Goal: Task Accomplishment & Management: Complete application form

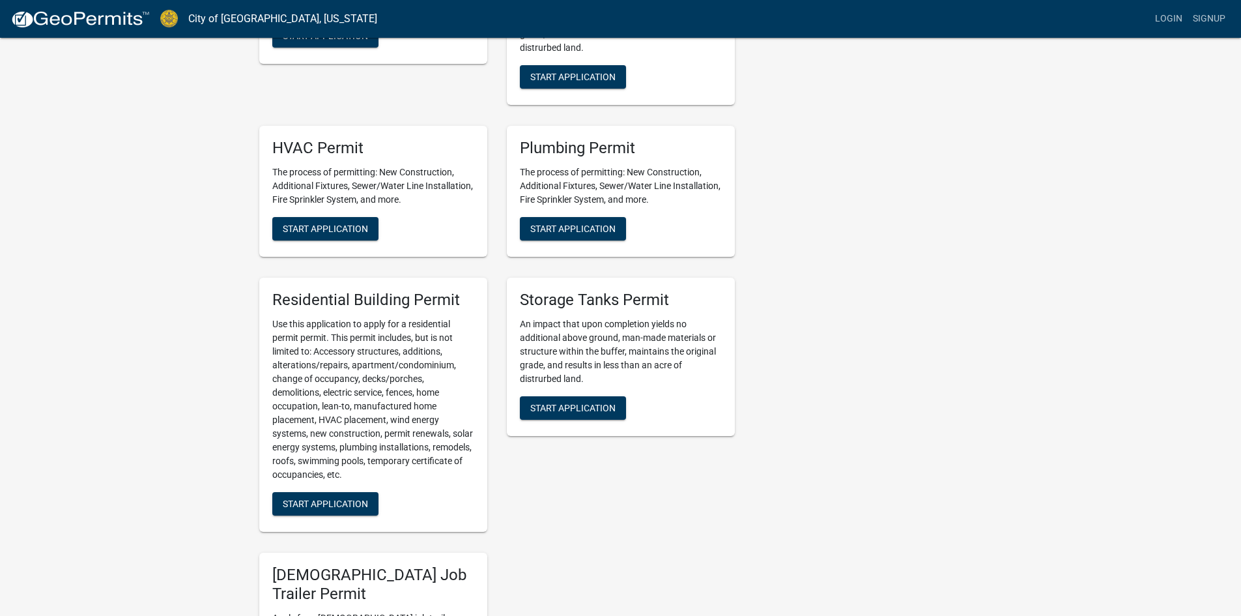
scroll to position [261, 0]
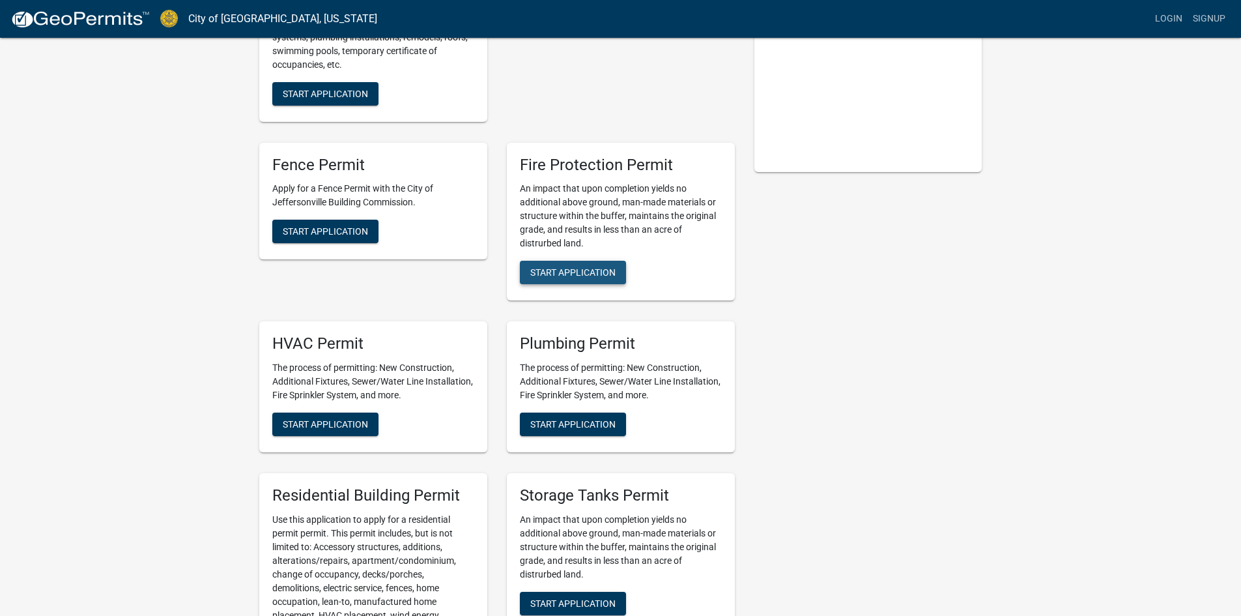
click at [616, 269] on span "Start Application" at bounding box center [572, 272] width 85 height 10
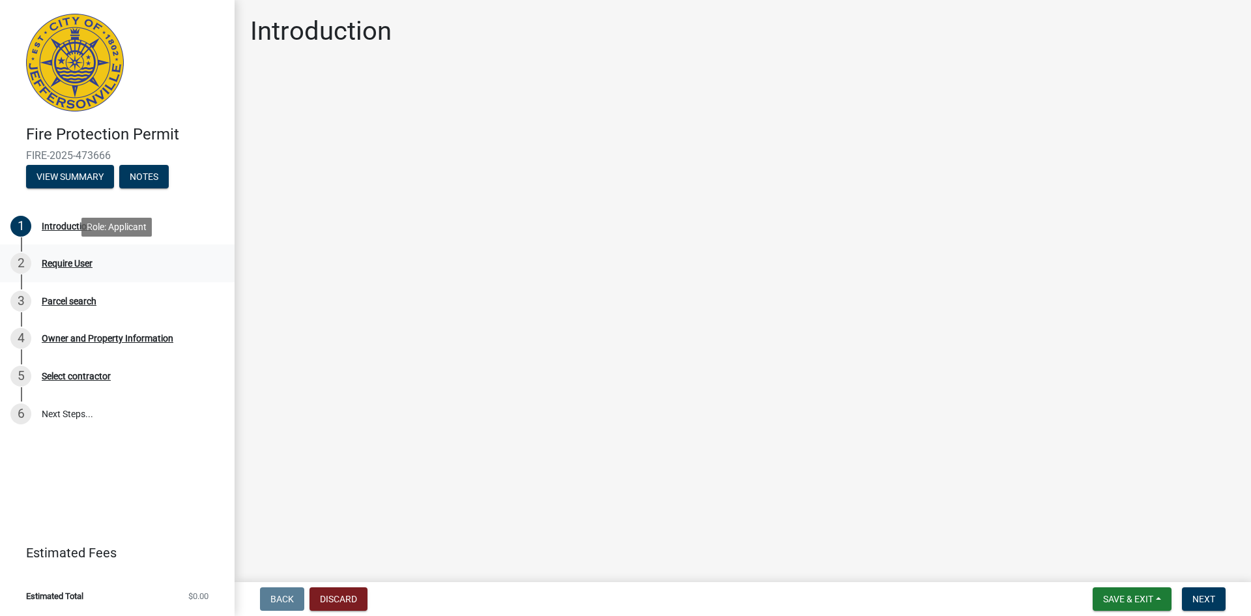
click at [79, 261] on div "Require User" at bounding box center [67, 263] width 51 height 9
click at [81, 264] on div "Require User" at bounding box center [67, 263] width 51 height 9
click at [22, 259] on div "2" at bounding box center [20, 263] width 21 height 21
click at [80, 222] on div "Introduction" at bounding box center [67, 226] width 50 height 9
click at [1155, 598] on button "Save & Exit" at bounding box center [1132, 598] width 79 height 23
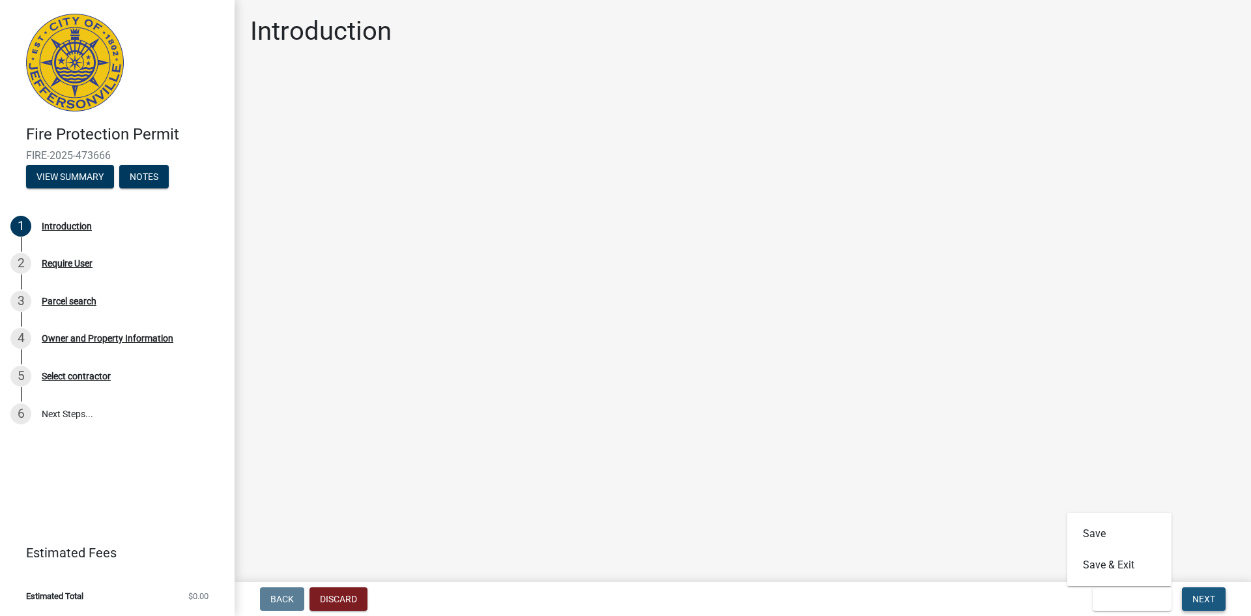
click at [1199, 596] on span "Next" at bounding box center [1203, 599] width 23 height 10
